Goal: Task Accomplishment & Management: Complete application form

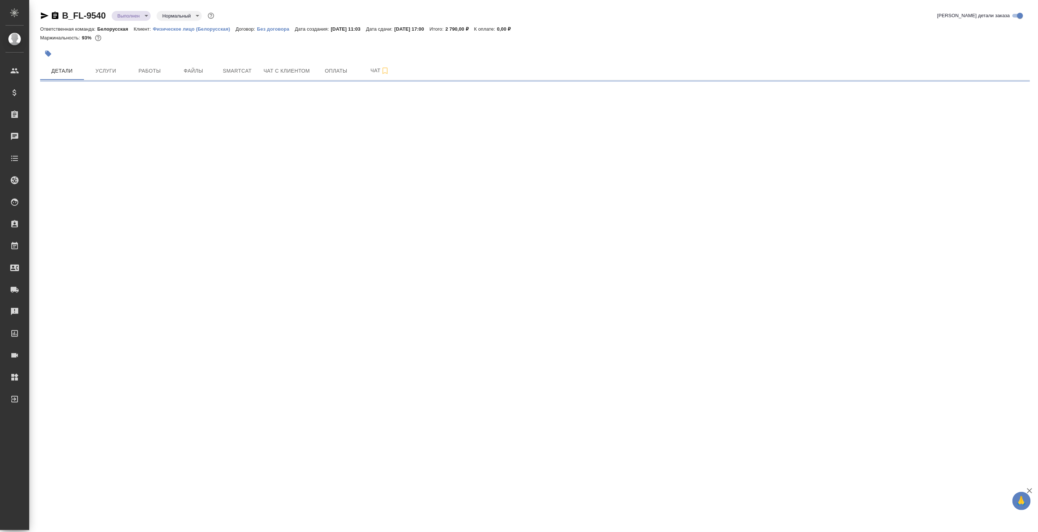
select select "RU"
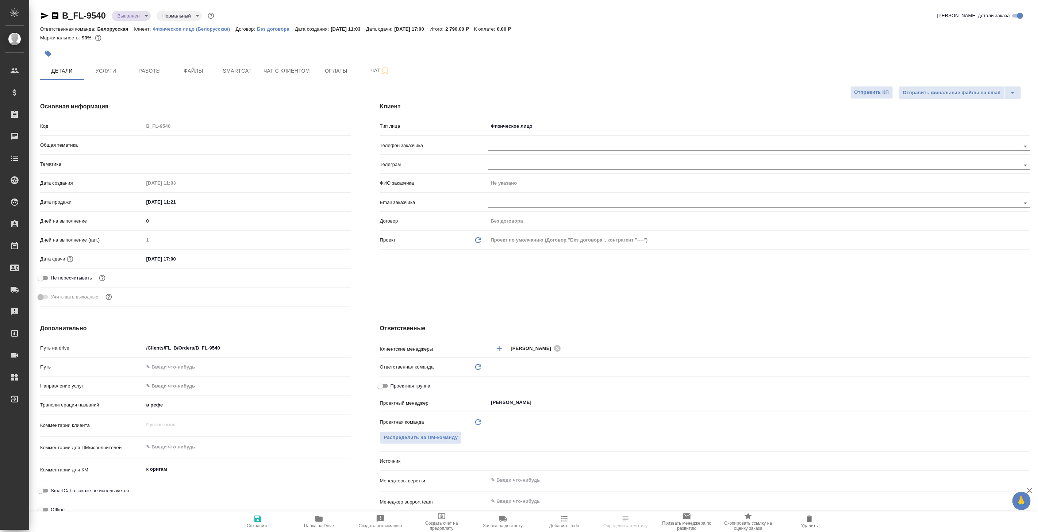
type textarea "x"
type input "Белорусская"
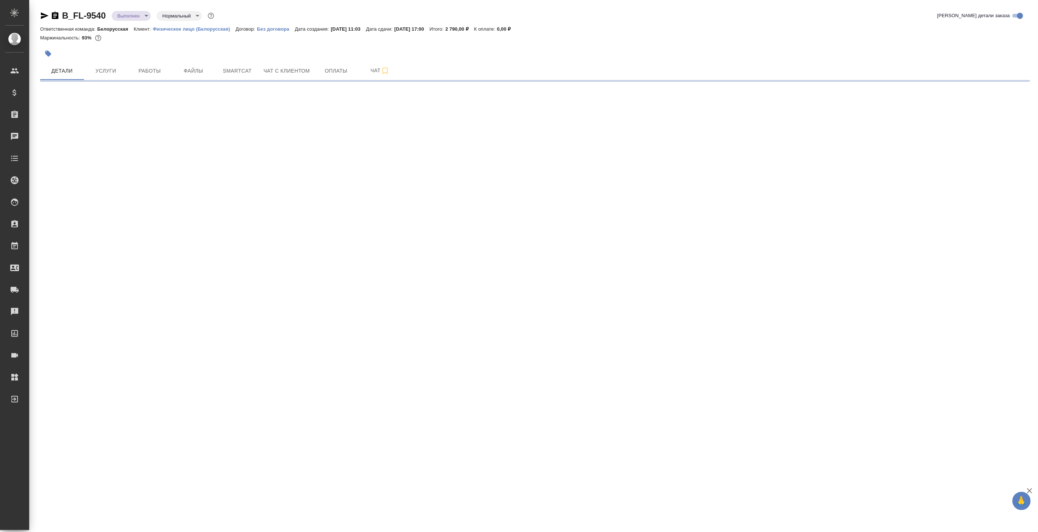
select select "RU"
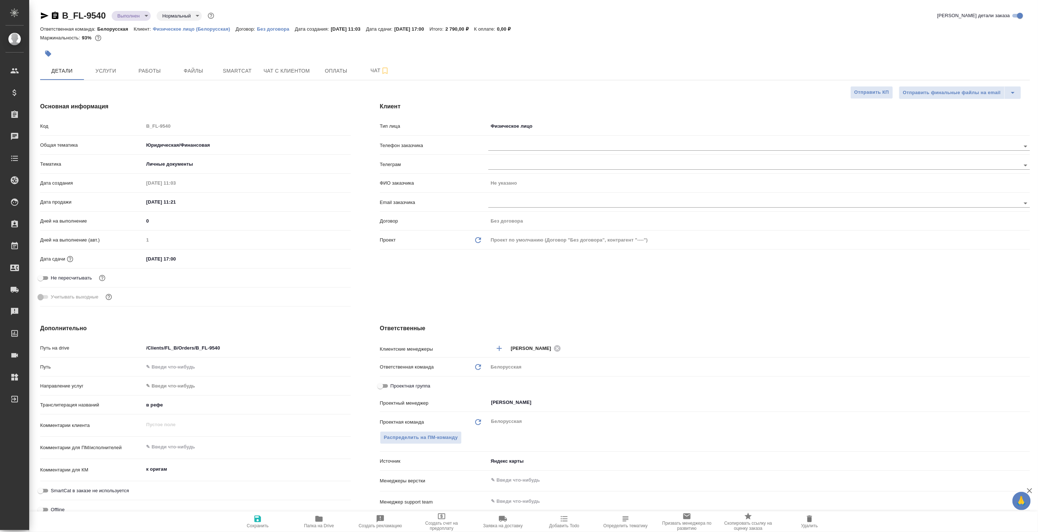
type textarea "x"
click at [173, 29] on p "Физическое лицо (Белорусская)" at bounding box center [194, 28] width 83 height 5
type textarea "x"
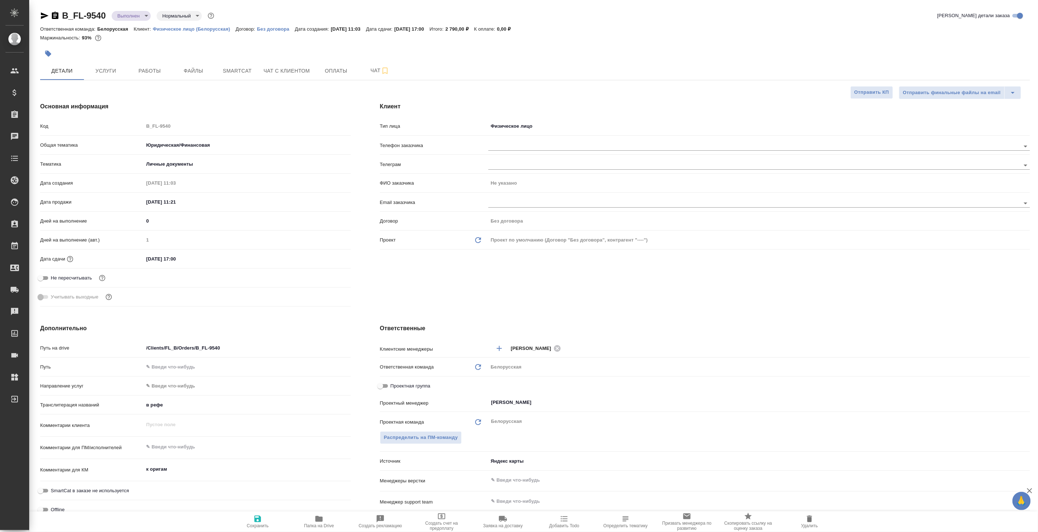
type textarea "x"
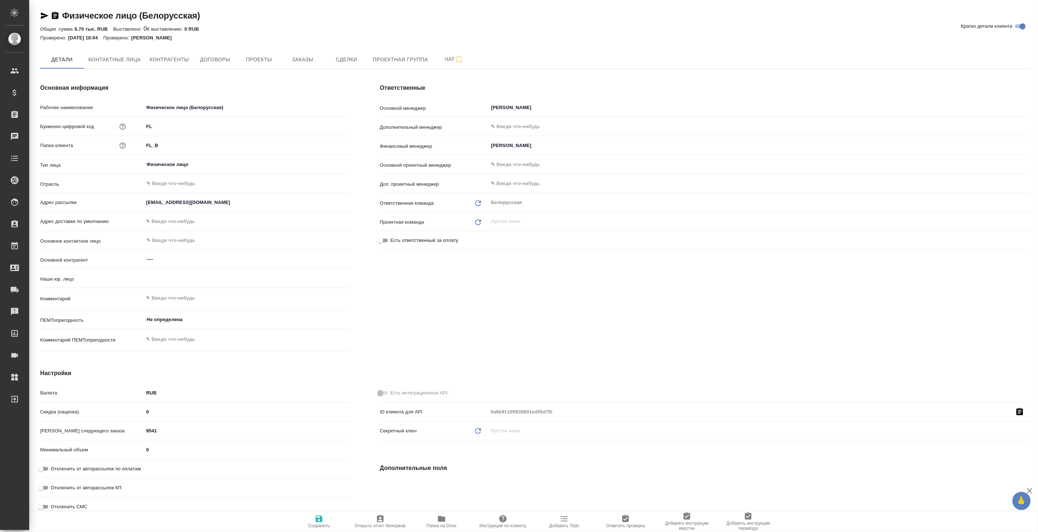
type input "(МБ) ООО "Монблан""
type textarea "x"
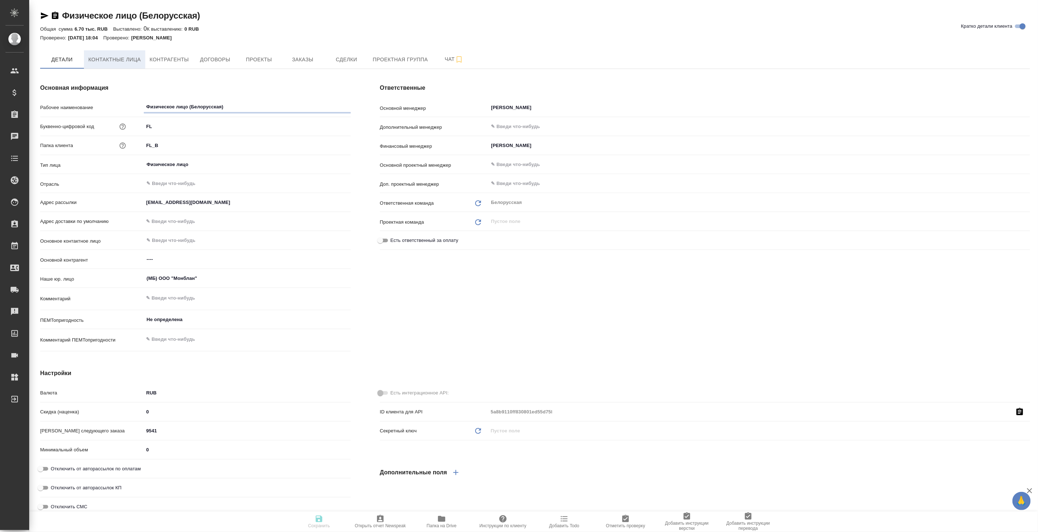
click at [119, 63] on span "Контактные лица" at bounding box center [114, 59] width 53 height 9
type textarea "x"
select select "RU"
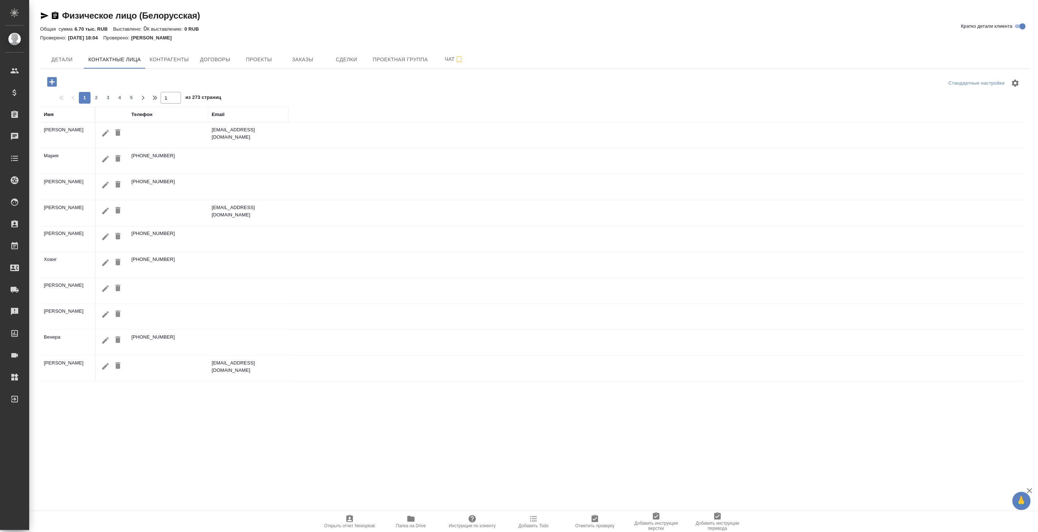
click at [140, 114] on div "Телефон" at bounding box center [141, 114] width 21 height 7
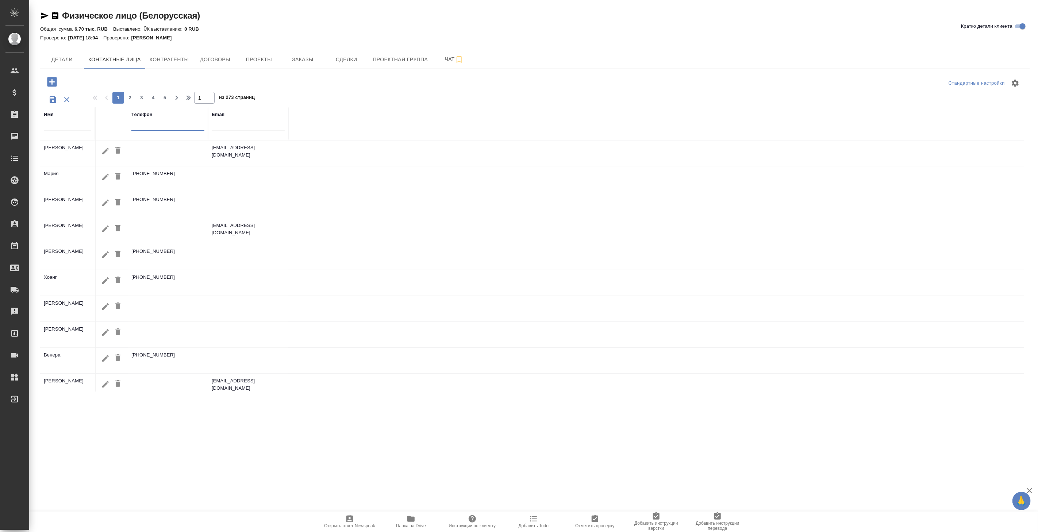
click at [154, 127] on input "text" at bounding box center [167, 126] width 73 height 9
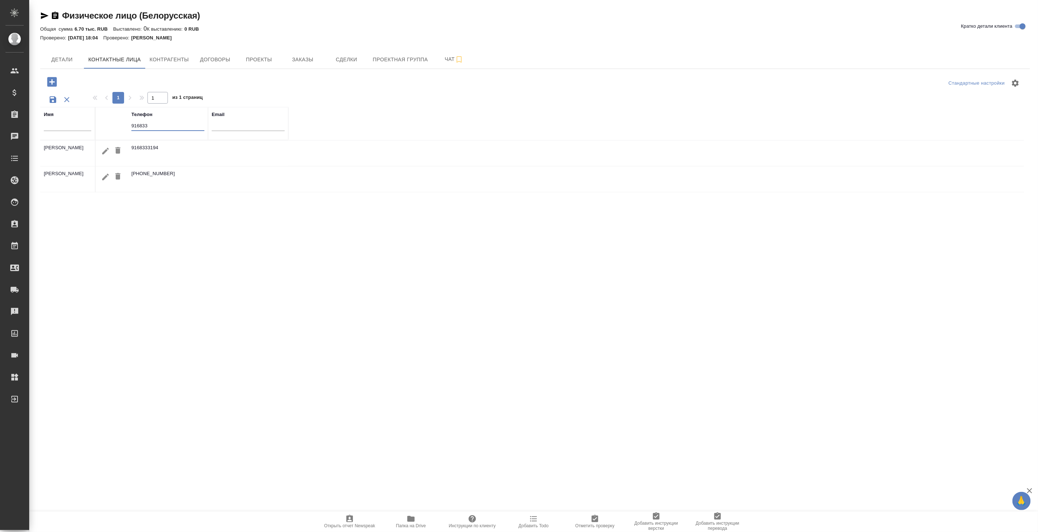
drag, startPoint x: 158, startPoint y: 125, endPoint x: 122, endPoint y: 121, distance: 36.0
click at [122, 121] on tr "Имя Телефон 916833 Email" at bounding box center [164, 123] width 248 height 33
type input "8"
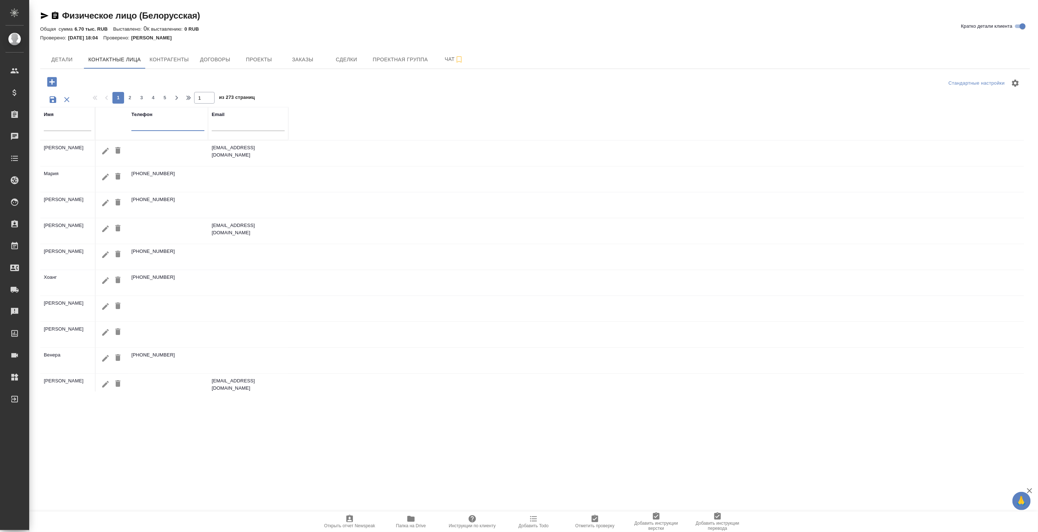
type input "2"
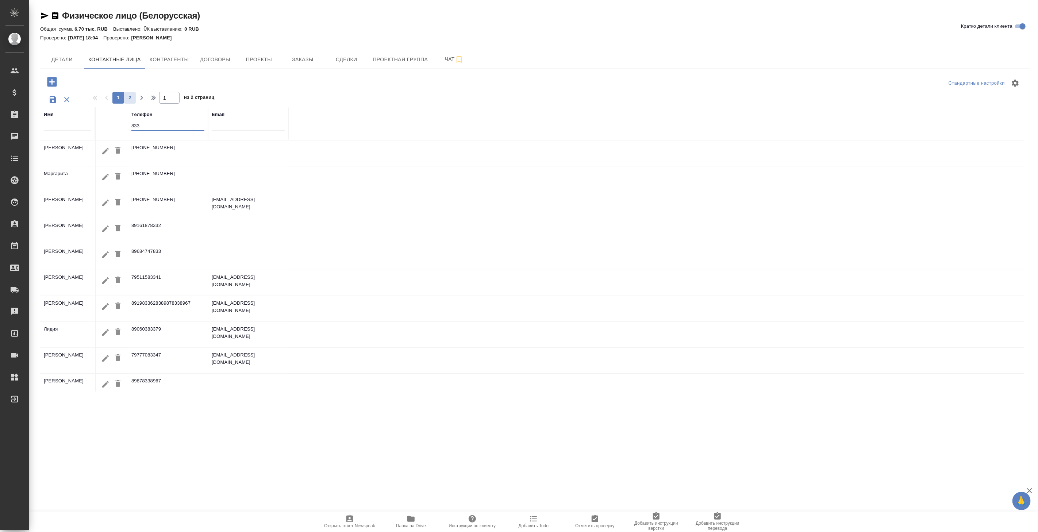
type input "833"
click at [131, 98] on span "2" at bounding box center [130, 97] width 12 height 7
type input "2"
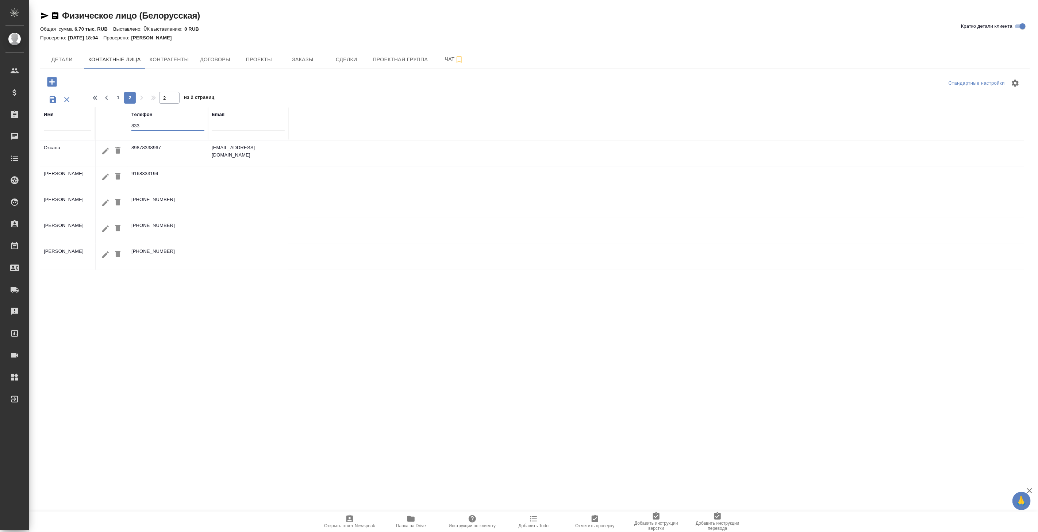
drag, startPoint x: 153, startPoint y: 124, endPoint x: 103, endPoint y: 124, distance: 50.0
click at [103, 124] on tr "Имя Телефон 833 Email" at bounding box center [164, 123] width 248 height 33
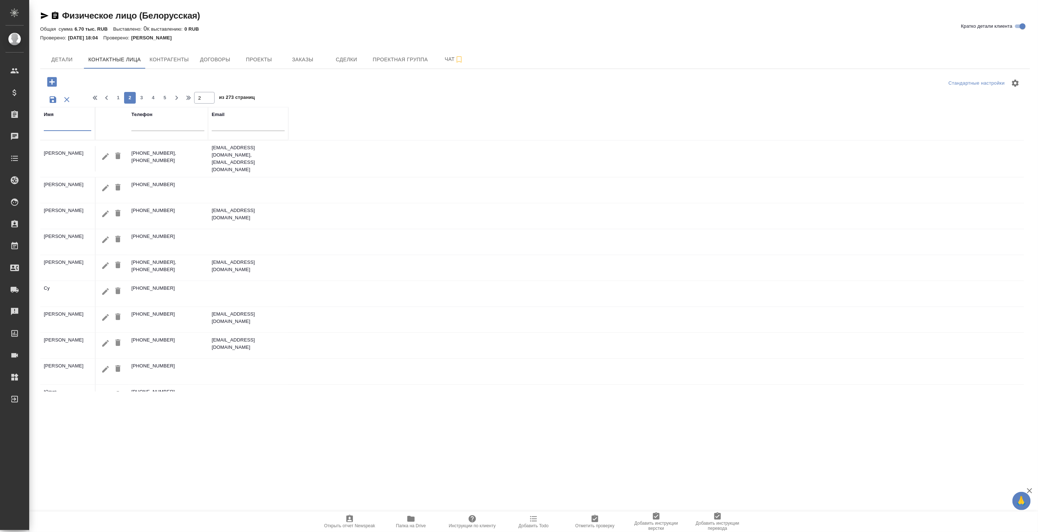
click at [77, 125] on input "text" at bounding box center [67, 126] width 47 height 9
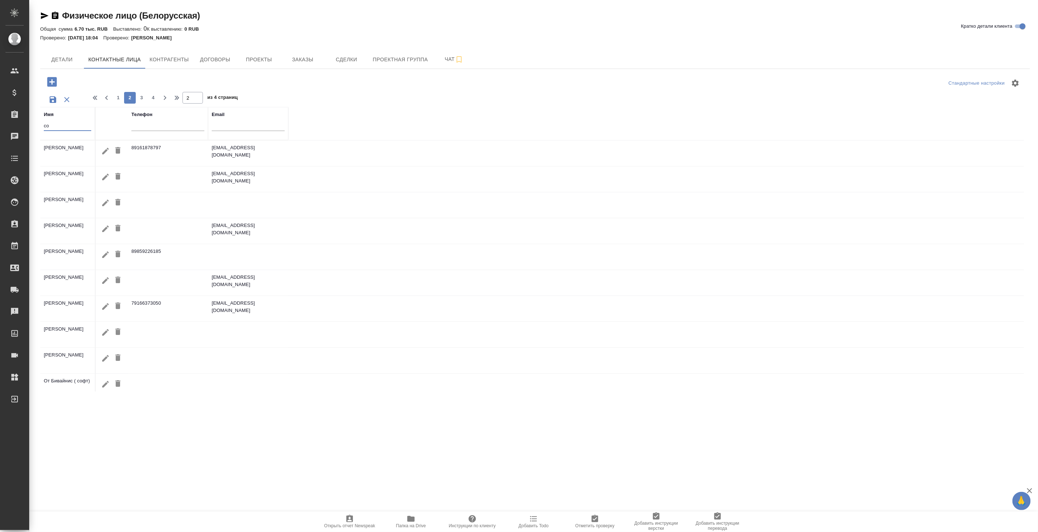
type input "с"
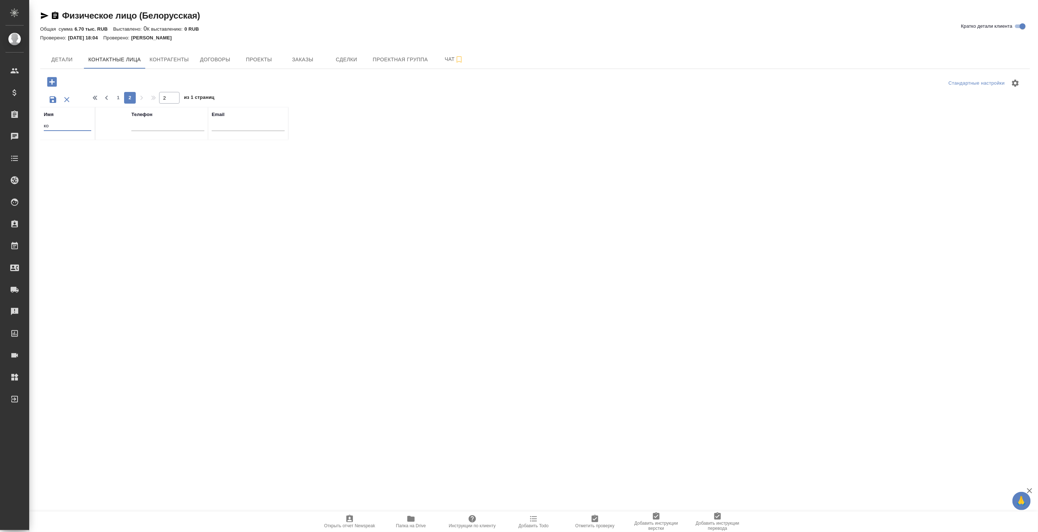
type input "к"
type input "1"
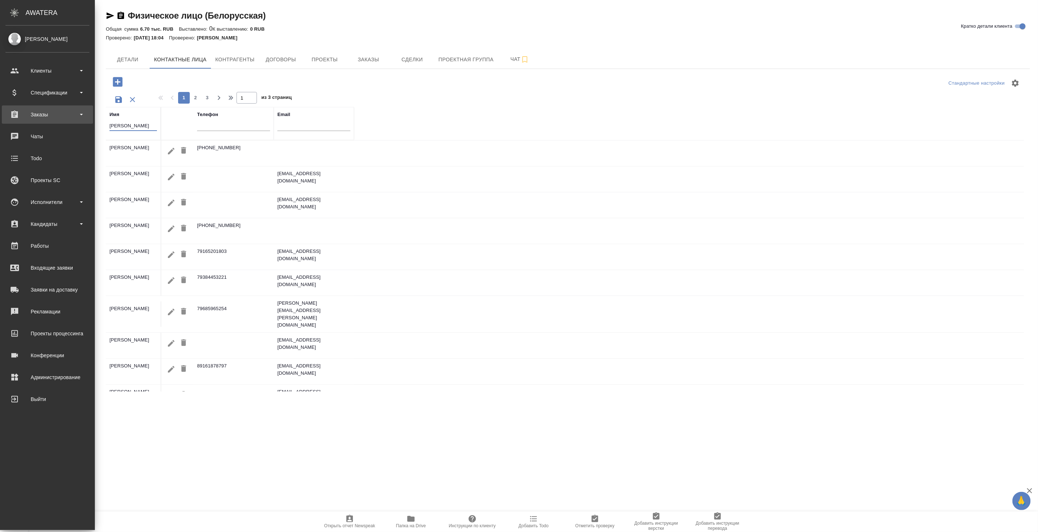
click at [12, 122] on div ".cls-1 fill:#fff; AWATERA Koroleva Valeria Клиенты Спецификации Заказы 0 Чаты T…" at bounding box center [519, 266] width 1038 height 532
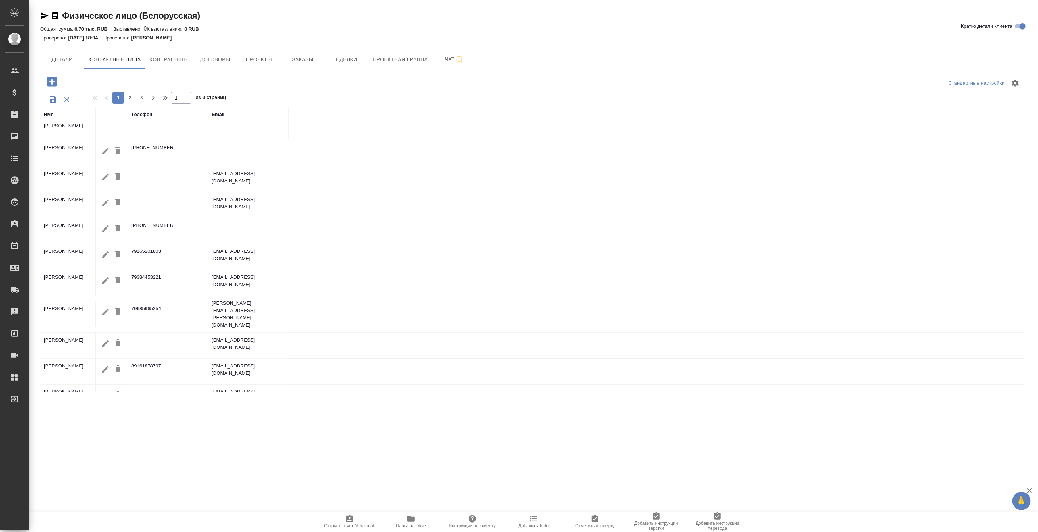
click at [77, 126] on input "софья" at bounding box center [67, 126] width 47 height 9
click at [78, 128] on input "софья" at bounding box center [67, 126] width 47 height 9
drag, startPoint x: 78, startPoint y: 128, endPoint x: 34, endPoint y: 130, distance: 44.9
click at [34, 130] on div "Физическое лицо (Белорусская) Кратко детали клиента Общая сумма 6.70 тыс. RUB В…" at bounding box center [533, 207] width 1009 height 414
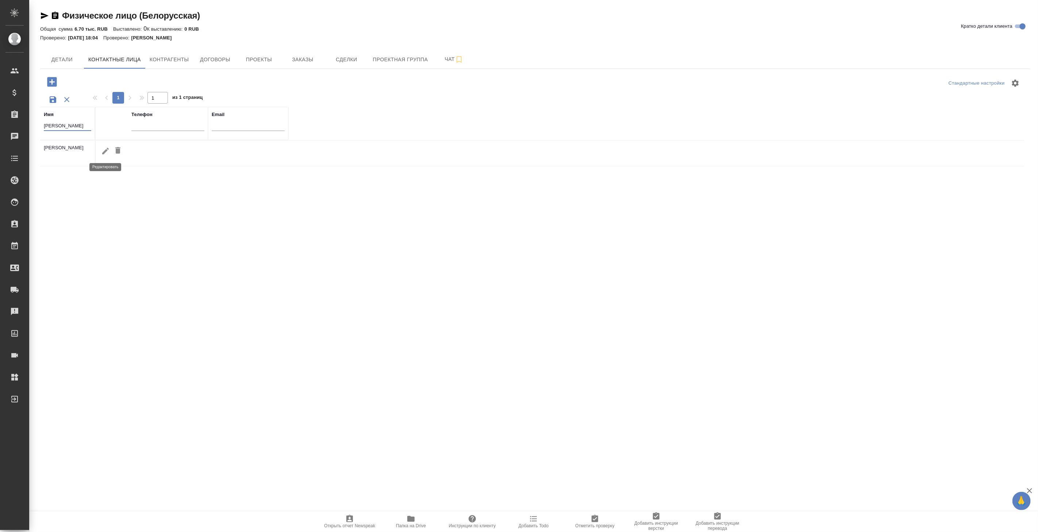
type input "коретникова"
click at [103, 150] on icon "button" at bounding box center [105, 151] width 9 height 9
type input "Софья"
type input "Коретникова"
checkbox input "true"
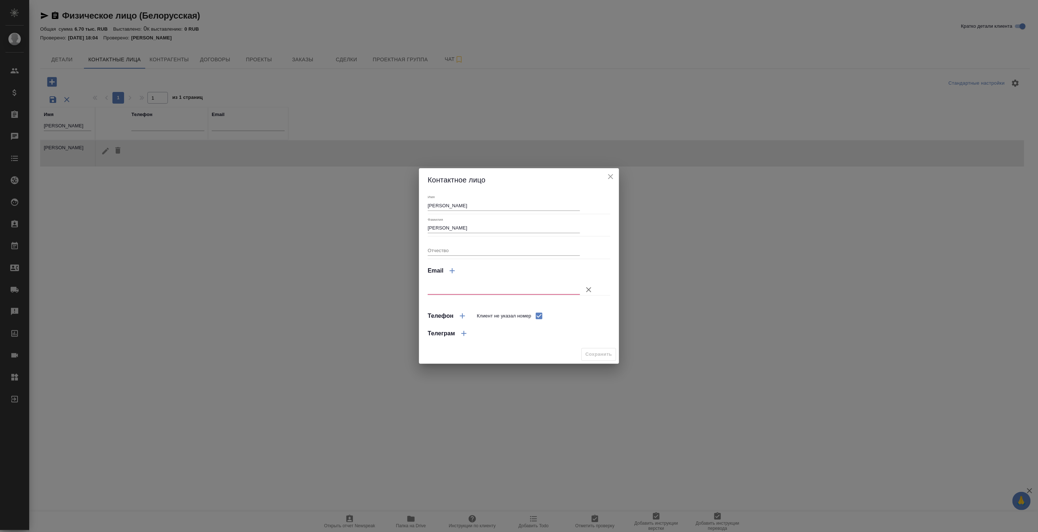
click at [616, 92] on icon "close" at bounding box center [620, 87] width 9 height 9
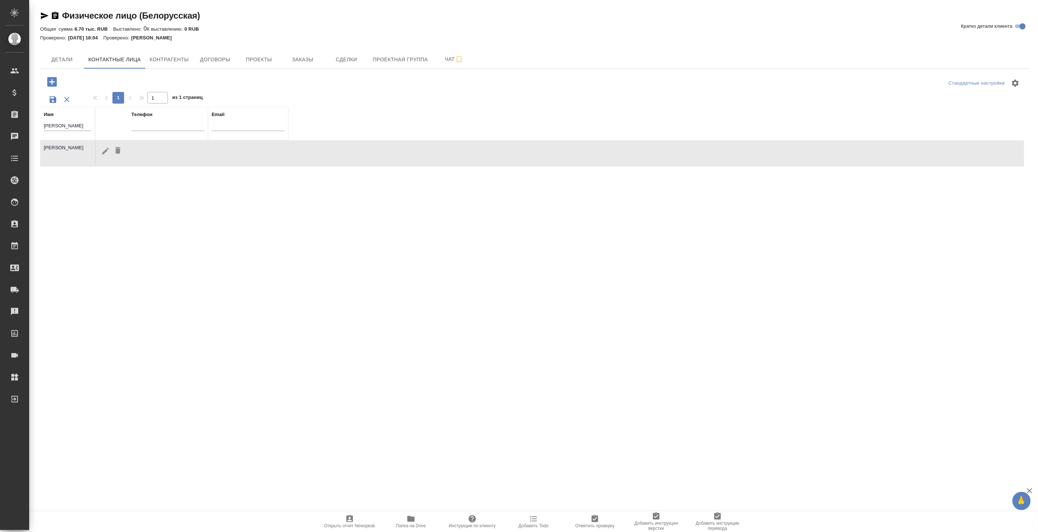
click at [53, 78] on icon "button" at bounding box center [51, 81] width 9 height 9
checkbox input "false"
select select "RU"
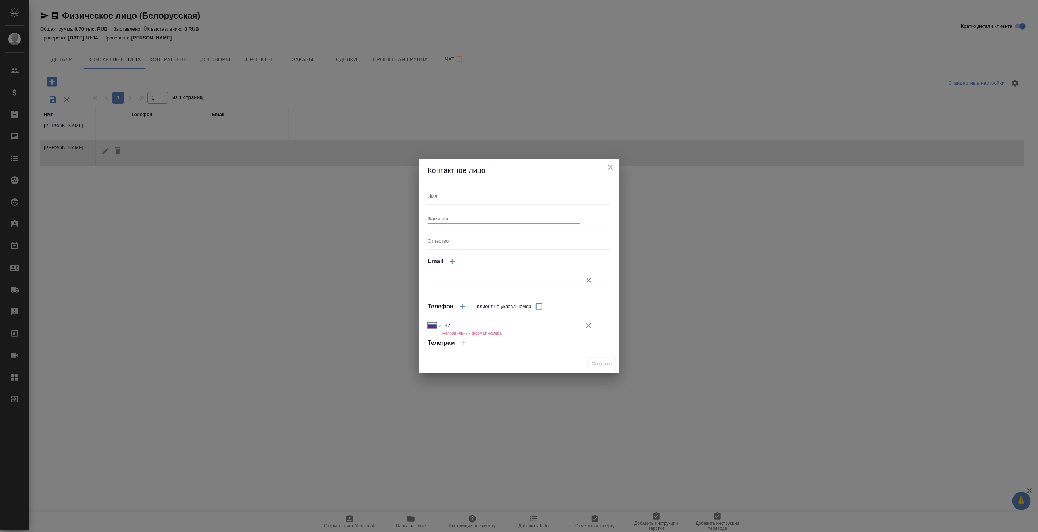
click at [492, 327] on input "+7" at bounding box center [511, 325] width 138 height 11
type input "+7 916 833 00 60"
click at [508, 359] on div "Создать" at bounding box center [519, 364] width 200 height 19
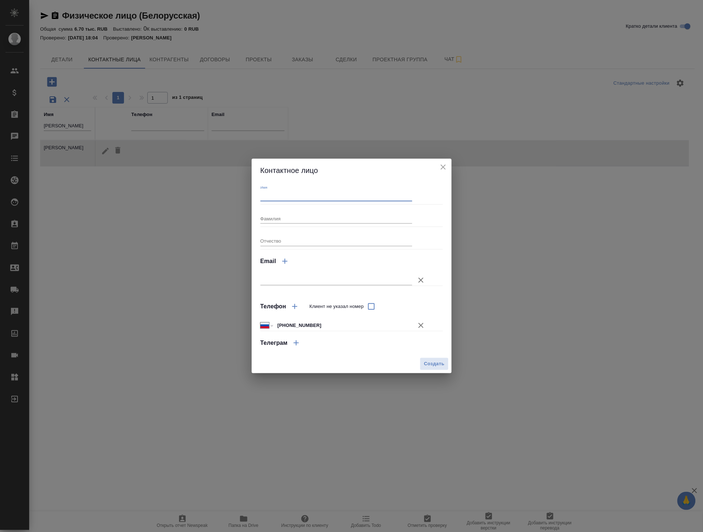
click at [329, 199] on input "Имя" at bounding box center [337, 196] width 152 height 10
drag, startPoint x: 323, startPoint y: 199, endPoint x: 253, endPoint y: 192, distance: 70.8
click at [253, 192] on div "Имя Ким Фамилия Отчество Email Телефон Клиент не указал номер Международный Авс…" at bounding box center [352, 268] width 200 height 172
type input "Ким"
click at [281, 224] on input "Фамилия" at bounding box center [337, 219] width 152 height 10
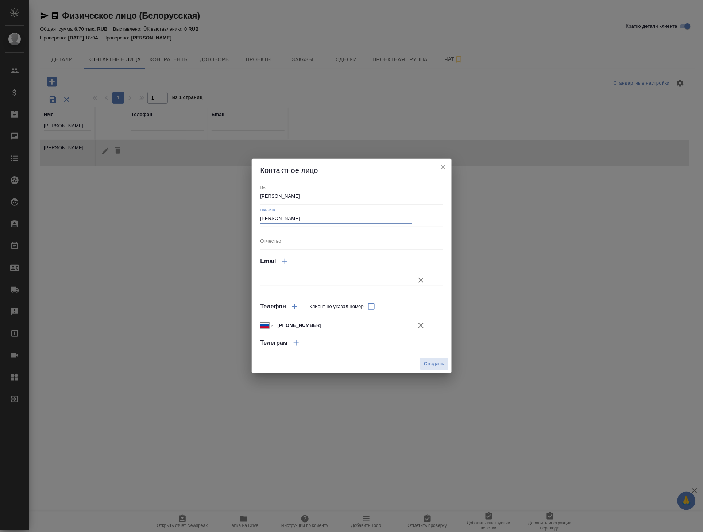
type input "Ким"
drag, startPoint x: 279, startPoint y: 193, endPoint x: 231, endPoint y: 195, distance: 47.5
click at [231, 195] on div "Контактное лицо Имя Ким Фамилия Ким Отчество Email Телефон Клиент не указал ном…" at bounding box center [351, 266] width 703 height 532
type input "Ги Ен"
click at [434, 364] on span "Создать" at bounding box center [434, 364] width 20 height 8
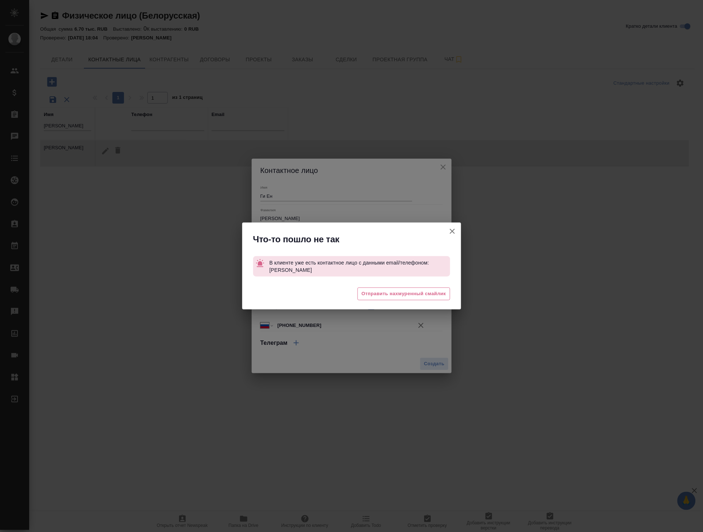
click at [454, 231] on icon "button" at bounding box center [452, 231] width 9 height 9
